Goal: Task Accomplishment & Management: Manage account settings

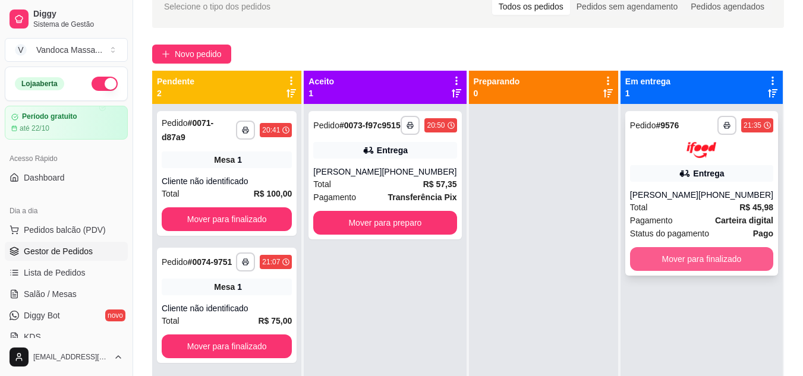
click at [724, 266] on button "Mover para finalizado" at bounding box center [701, 259] width 143 height 24
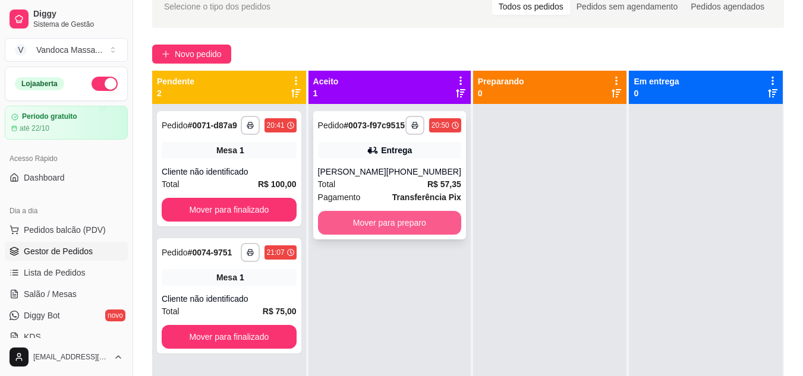
click at [373, 235] on button "Mover para preparo" at bounding box center [389, 223] width 143 height 24
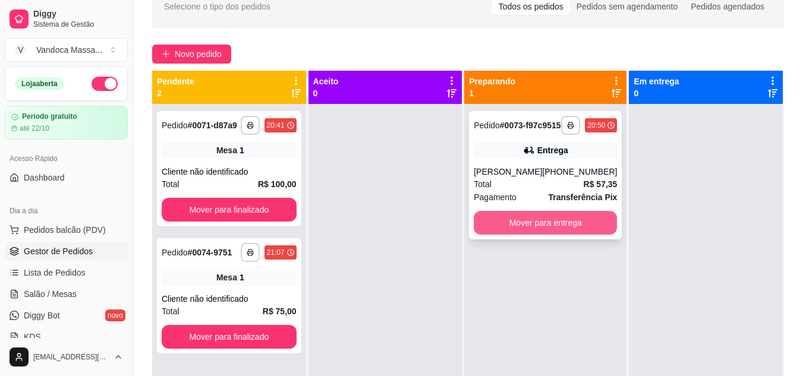
click at [498, 235] on button "Mover para entrega" at bounding box center [545, 223] width 143 height 24
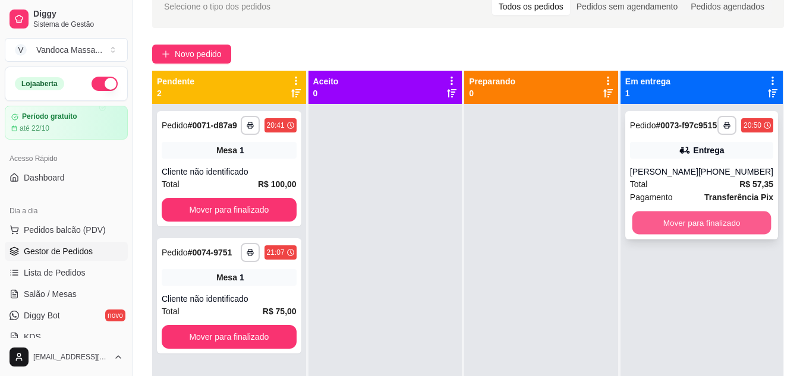
click at [680, 231] on button "Mover para finalizado" at bounding box center [701, 223] width 139 height 23
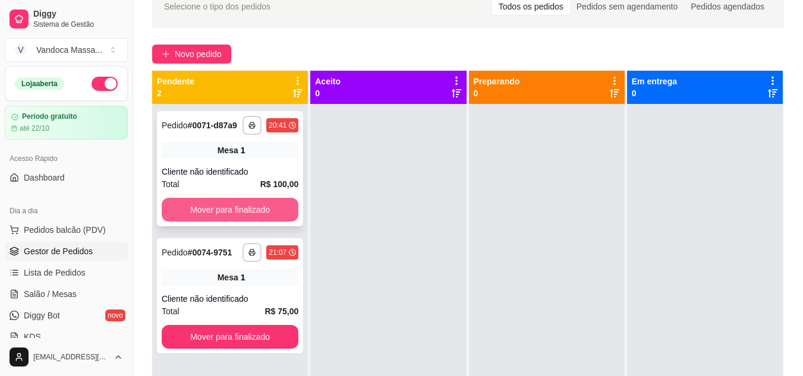
click at [254, 209] on button "Mover para finalizado" at bounding box center [230, 210] width 137 height 24
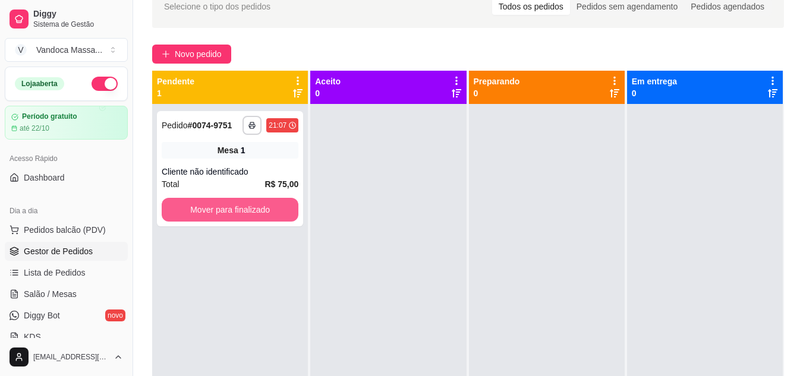
click at [254, 209] on button "Mover para finalizado" at bounding box center [230, 210] width 137 height 24
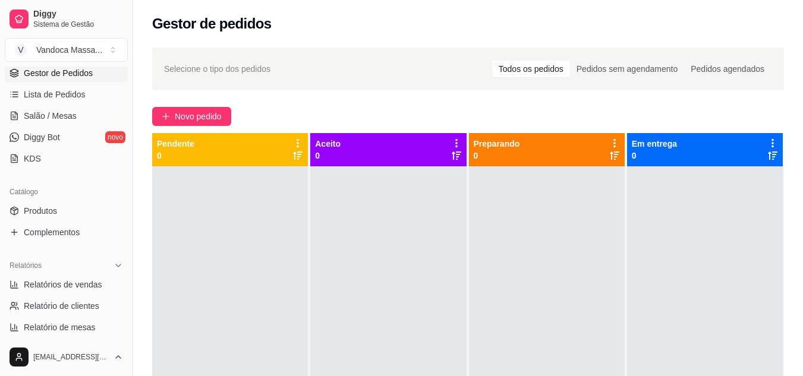
scroll to position [238, 0]
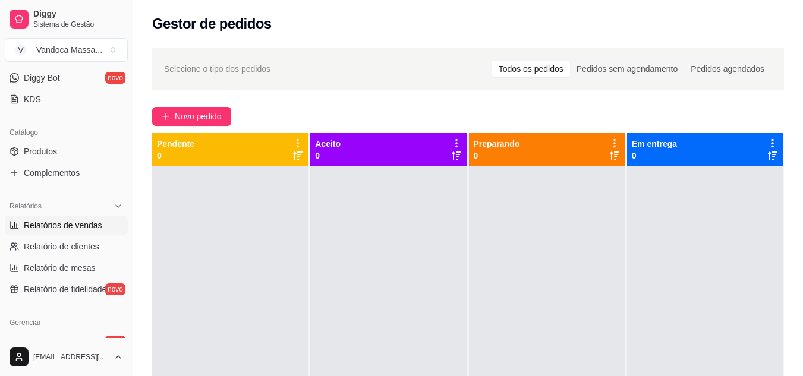
click at [57, 231] on link "Relatórios de vendas" at bounding box center [66, 225] width 123 height 19
select select "ALL"
select select "0"
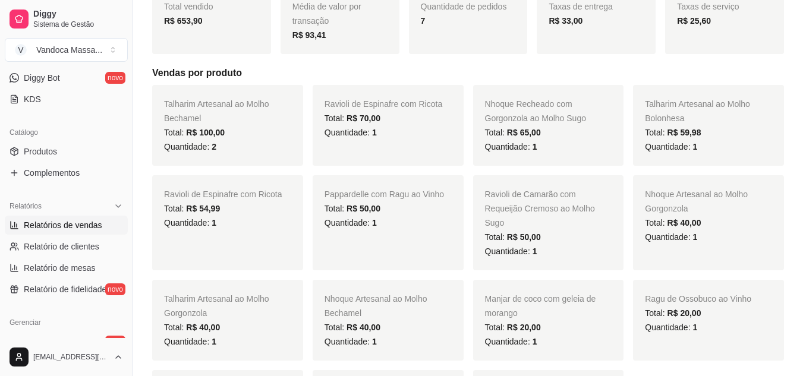
scroll to position [59, 0]
